Goal: Task Accomplishment & Management: Manage account settings

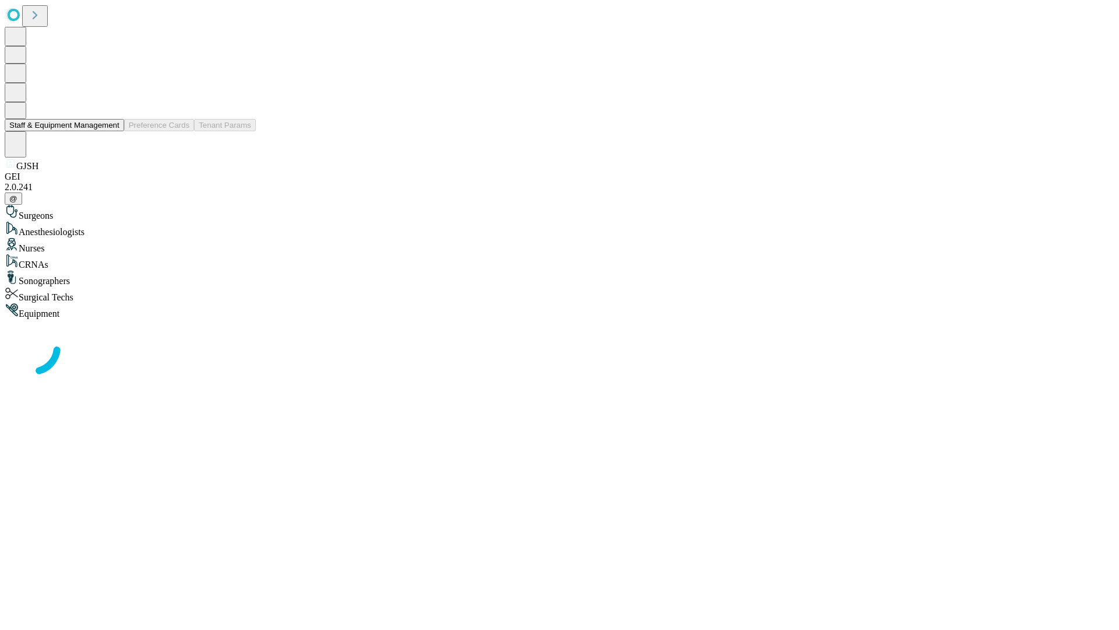
click at [111, 131] on button "Staff & Equipment Management" at bounding box center [65, 125] width 120 height 12
